Goal: Navigation & Orientation: Find specific page/section

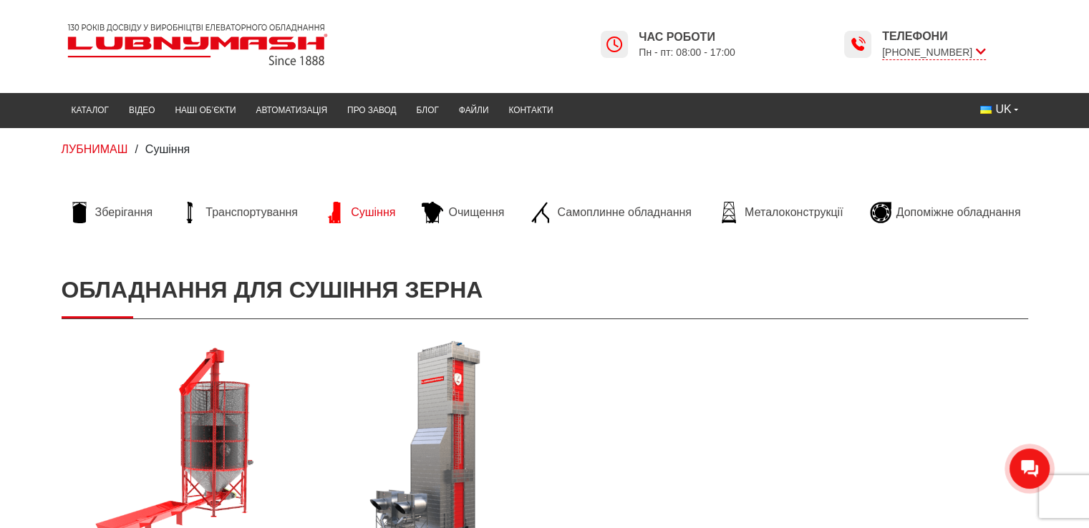
click at [359, 211] on span "Сушіння" at bounding box center [373, 213] width 44 height 16
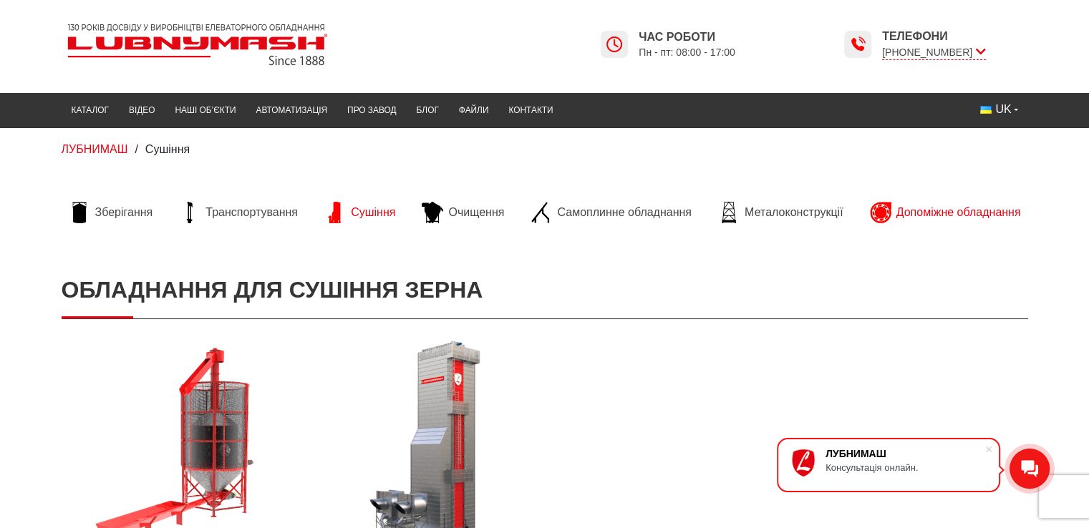
click at [983, 217] on span "Допоміжне обладнання" at bounding box center [958, 213] width 125 height 16
